Goal: Transaction & Acquisition: Purchase product/service

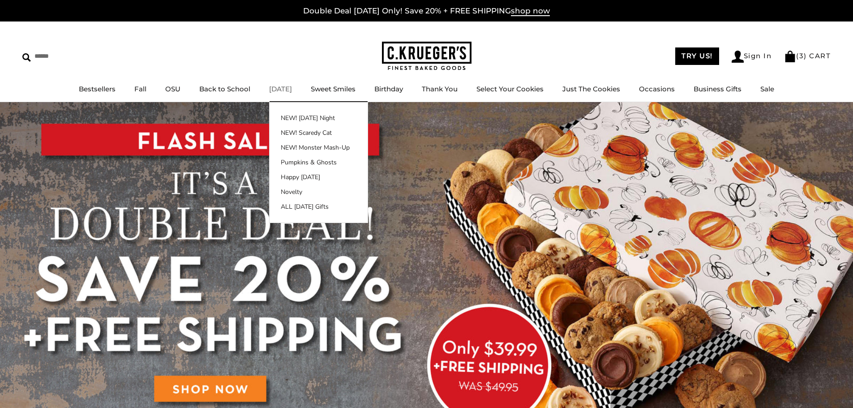
click at [287, 87] on link "[DATE]" at bounding box center [280, 89] width 23 height 9
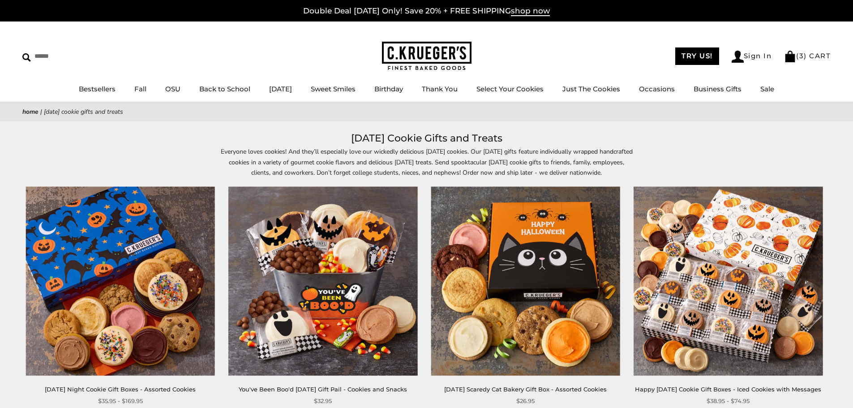
click at [436, 48] on img at bounding box center [427, 56] width 90 height 29
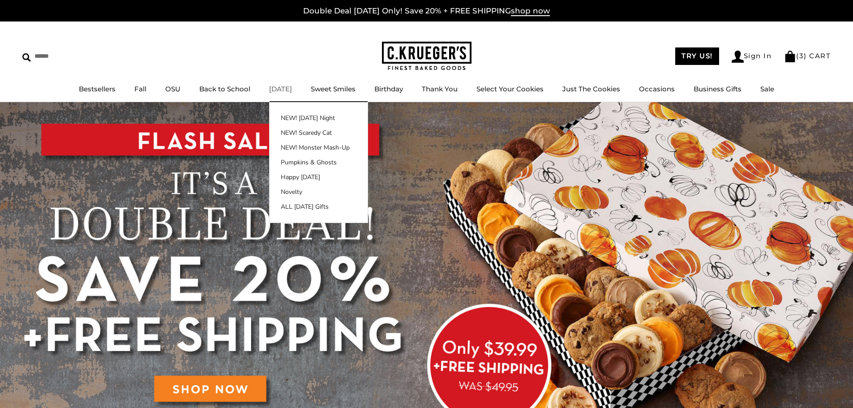
click at [287, 93] on link "[DATE]" at bounding box center [280, 89] width 23 height 9
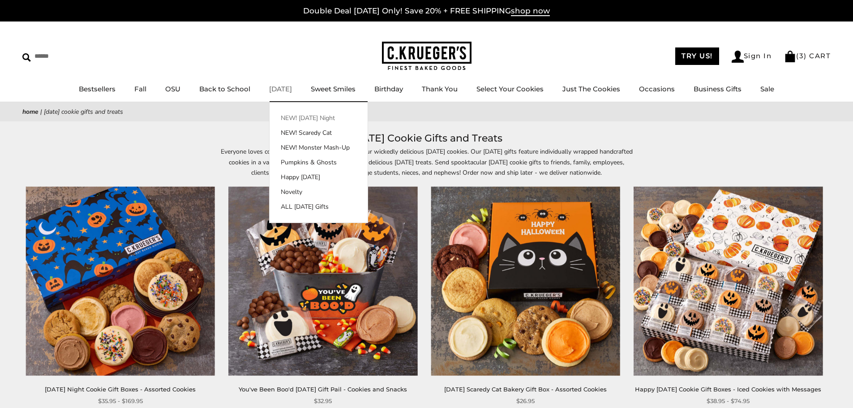
click at [294, 115] on link "NEW! [DATE] Night" at bounding box center [318, 117] width 98 height 9
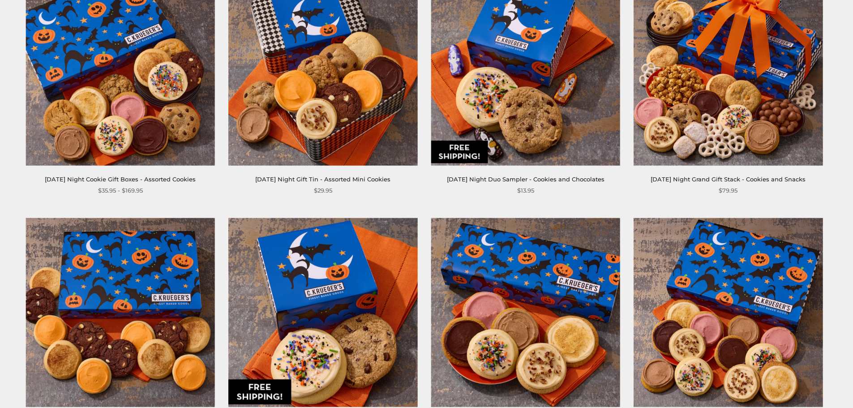
scroll to position [269, 0]
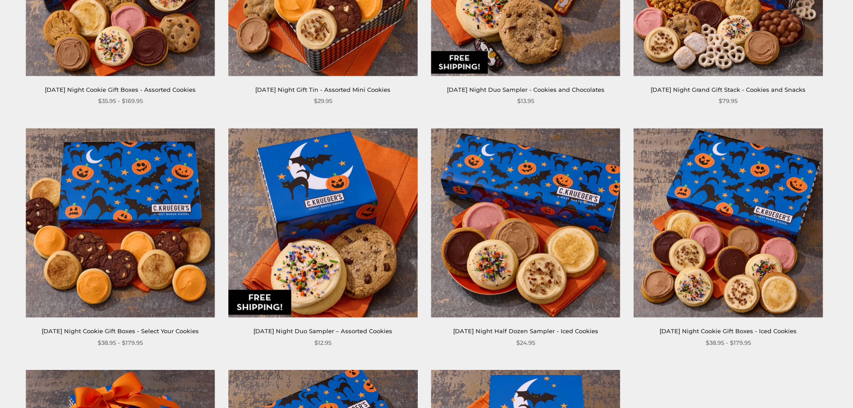
click at [549, 261] on img at bounding box center [525, 222] width 189 height 189
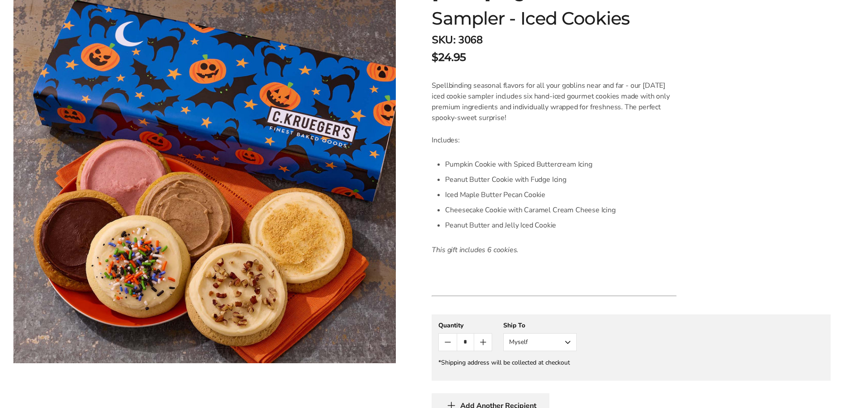
scroll to position [179, 0]
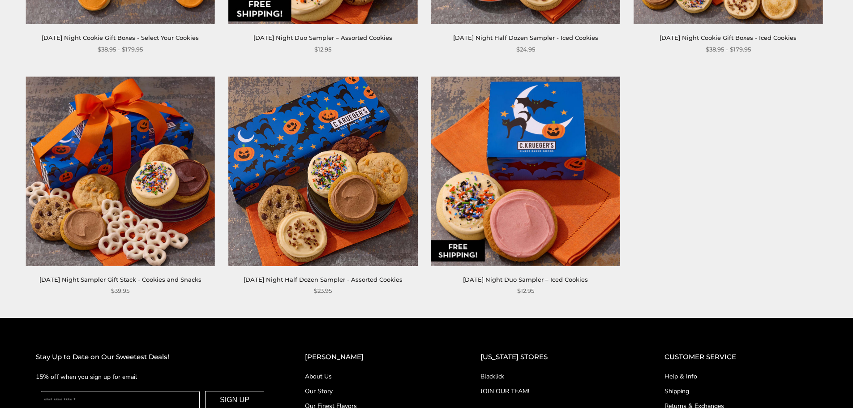
scroll to position [492, 0]
